Goal: Task Accomplishment & Management: Use online tool/utility

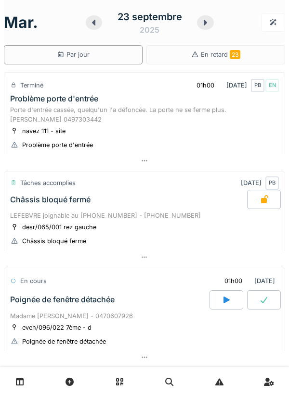
scroll to position [331, 0]
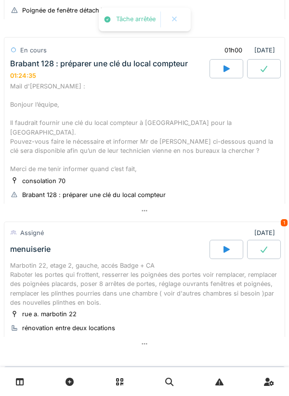
click at [152, 125] on div "Mail d'[PERSON_NAME] : Bonjour l’équipe, Il faudrait fournir une clé du local c…" at bounding box center [144, 128] width 268 height 92
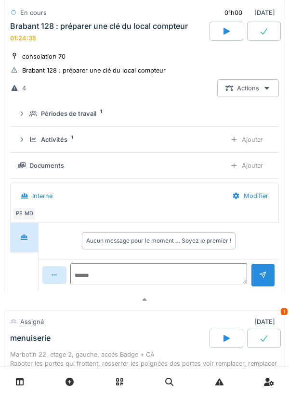
scroll to position [466, 0]
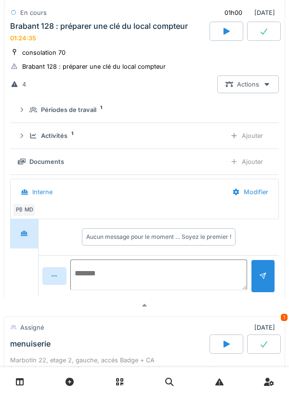
click at [134, 263] on textarea at bounding box center [158, 275] width 177 height 31
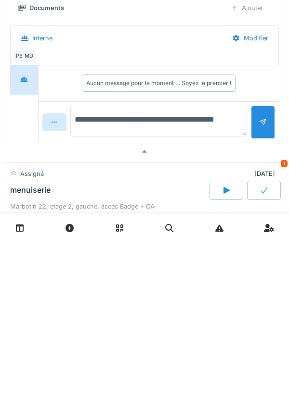
type textarea "**********"
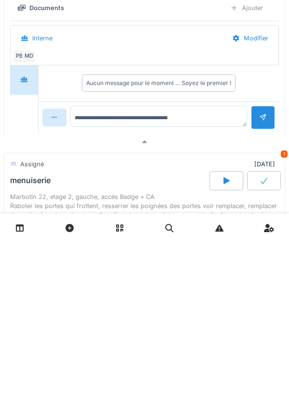
click at [259, 271] on div at bounding box center [263, 271] width 8 height 9
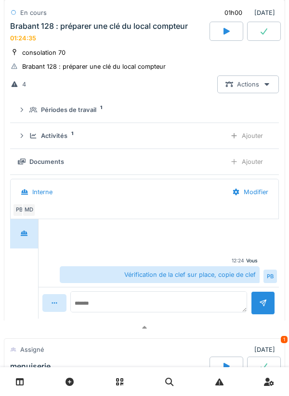
click at [253, 128] on div "Ajouter" at bounding box center [246, 136] width 49 height 18
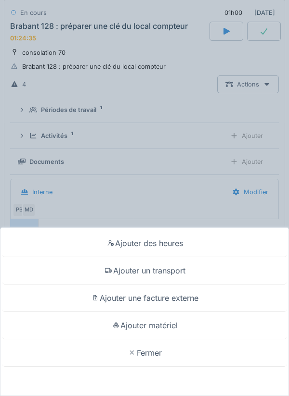
click at [178, 269] on div "Ajouter un transport" at bounding box center [144, 270] width 284 height 27
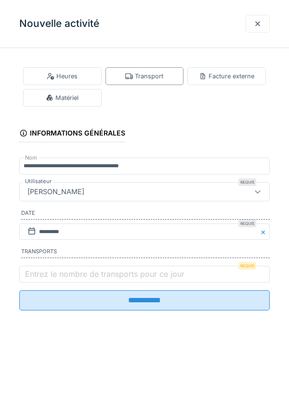
click at [131, 280] on label "Entrez le nombre de transports pour ce jour" at bounding box center [104, 274] width 163 height 12
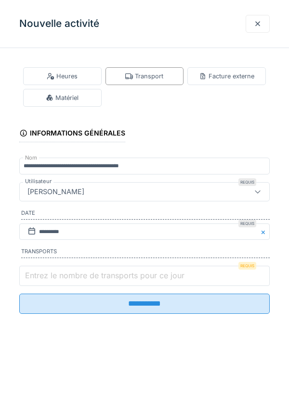
click at [131, 281] on input "Entrez le nombre de transports pour ce jour" at bounding box center [144, 276] width 250 height 20
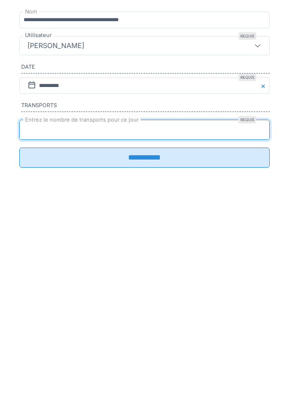
type input "*"
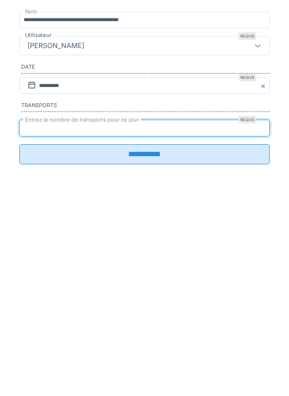
click at [159, 307] on input "**********" at bounding box center [144, 300] width 250 height 20
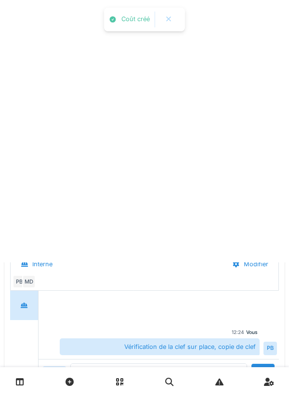
click at [210, 302] on div at bounding box center [158, 309] width 236 height 25
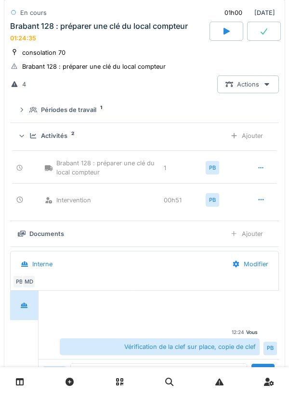
click at [250, 131] on div "Ajouter" at bounding box center [246, 136] width 49 height 18
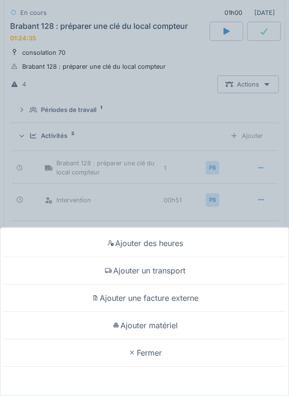
click at [177, 329] on div "Ajouter matériel" at bounding box center [144, 325] width 284 height 27
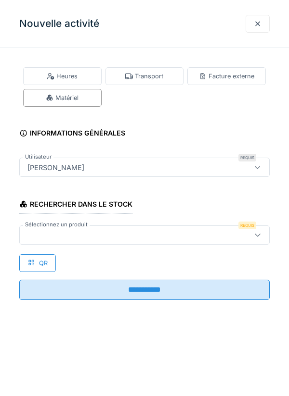
click at [147, 235] on div at bounding box center [129, 235] width 210 height 11
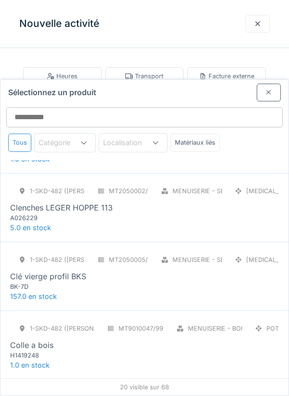
scroll to position [266, 0]
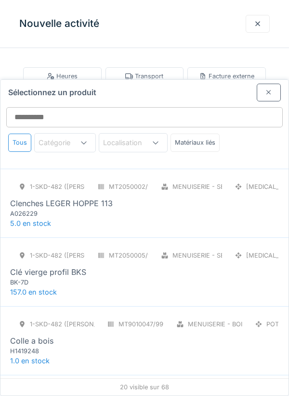
click at [158, 266] on div "Clé vierge profil BKS" at bounding box center [144, 272] width 268 height 12
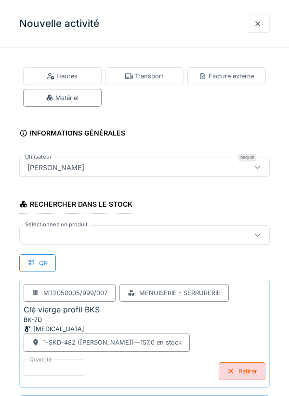
click at [159, 231] on div at bounding box center [129, 235] width 210 height 11
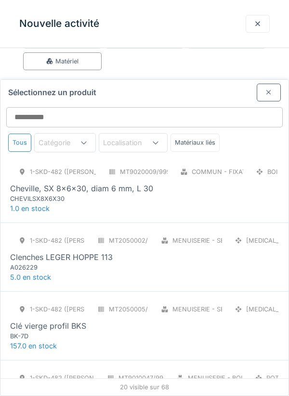
scroll to position [214, 0]
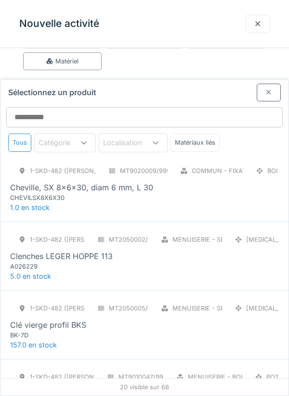
click at [106, 331] on div "BK-7D" at bounding box center [67, 335] width 115 height 9
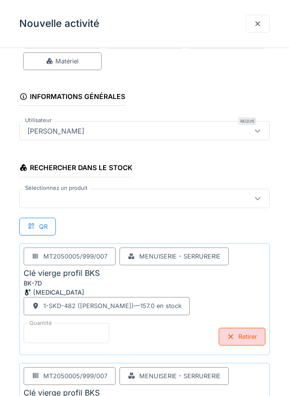
click at [87, 334] on input "*" at bounding box center [67, 333] width 86 height 20
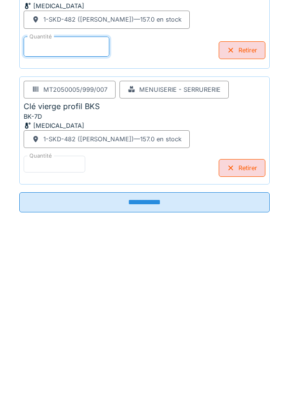
scroll to position [156, 0]
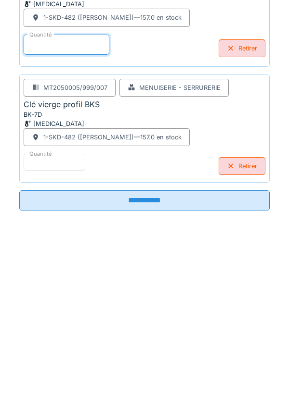
type input "*"
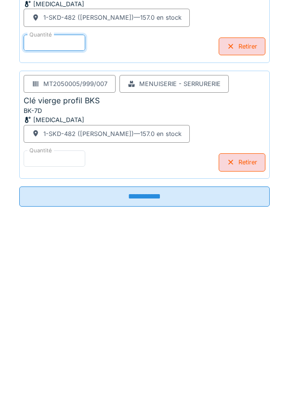
click at [167, 372] on input "**********" at bounding box center [144, 366] width 250 height 20
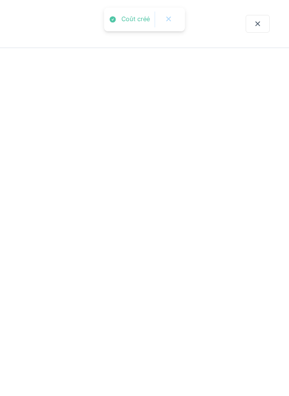
scroll to position [0, 0]
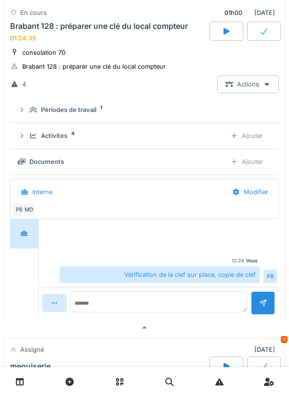
click at [184, 131] on div "Activités 4" at bounding box center [123, 135] width 189 height 9
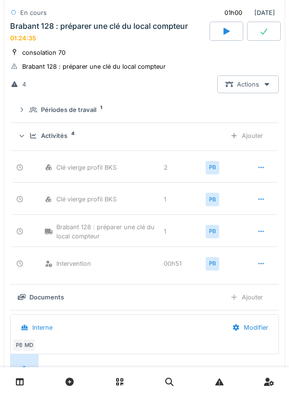
click at [260, 195] on div at bounding box center [261, 199] width 8 height 9
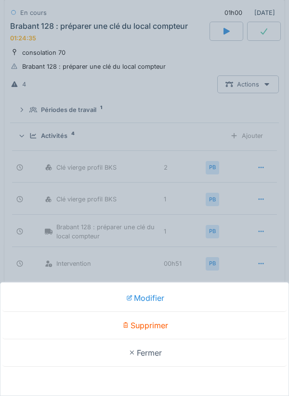
click at [160, 327] on div "Supprimer" at bounding box center [144, 325] width 284 height 27
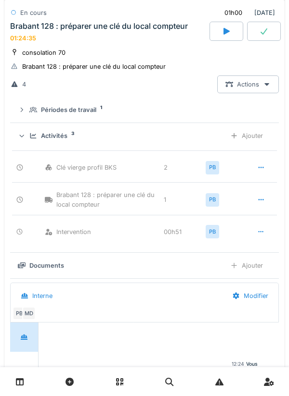
click at [25, 132] on icon at bounding box center [22, 136] width 6 height 8
